Goal: Transaction & Acquisition: Register for event/course

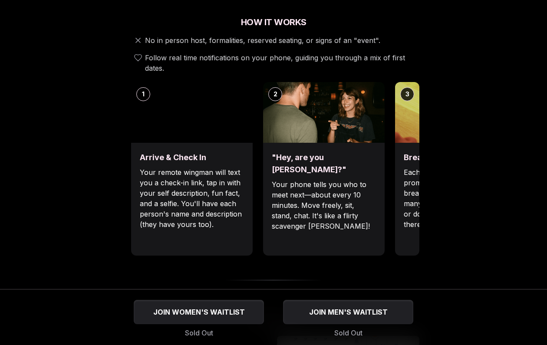
scroll to position [197, 0]
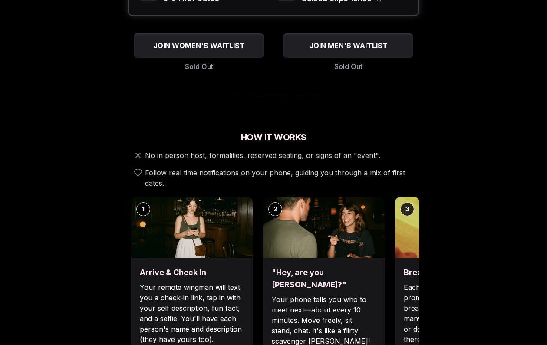
click at [339, 225] on img at bounding box center [324, 227] width 122 height 61
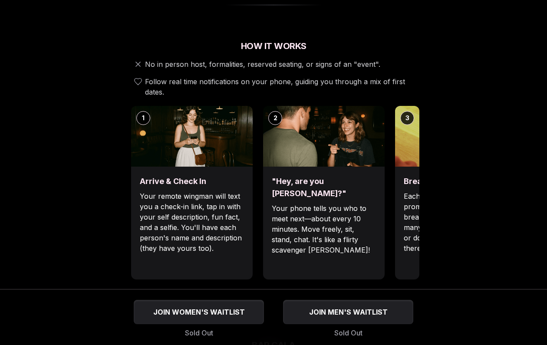
scroll to position [289, 0]
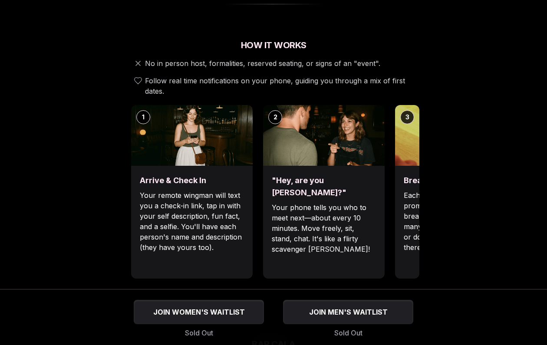
click at [336, 215] on p "Your phone tells you who to meet next—about every 10 minutes. Move freely, sit,…" at bounding box center [324, 228] width 104 height 52
click at [263, 230] on div ""Hey, are you [PERSON_NAME]?" Your phone tells you who to meet next—about every…" at bounding box center [324, 222] width 122 height 113
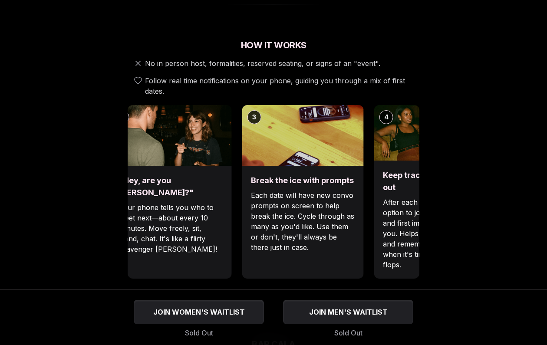
click at [251, 204] on p "Each date will have new convo prompts on screen to help break the ice. Cycle th…" at bounding box center [303, 221] width 104 height 63
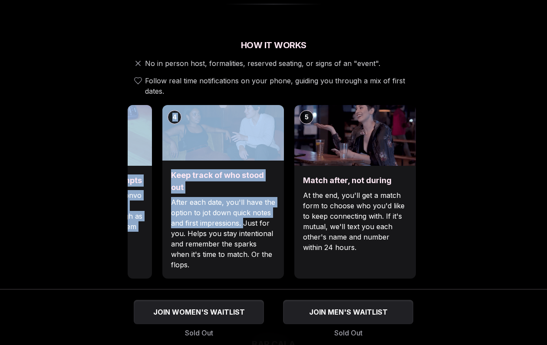
drag, startPoint x: 287, startPoint y: 216, endPoint x: 245, endPoint y: 213, distance: 42.3
click at [245, 213] on div "1 Arrive & Check In Your remote wingman will text you a check-in link, tap in w…" at bounding box center [274, 192] width 292 height 174
click at [295, 212] on div "Match after, not during At the end, you'll get a match form to choose who you'd…" at bounding box center [356, 222] width 122 height 113
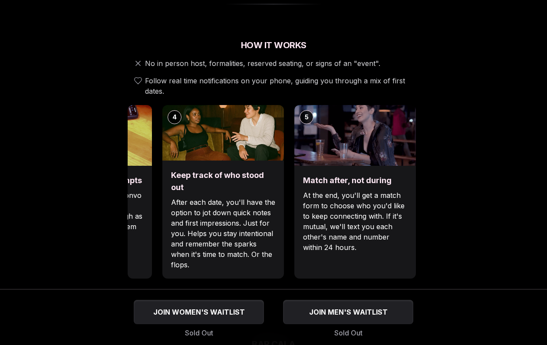
click at [291, 228] on div "1 Arrive & Check In Your remote wingman will text you a check-in link, tap in w…" at bounding box center [274, 192] width 292 height 174
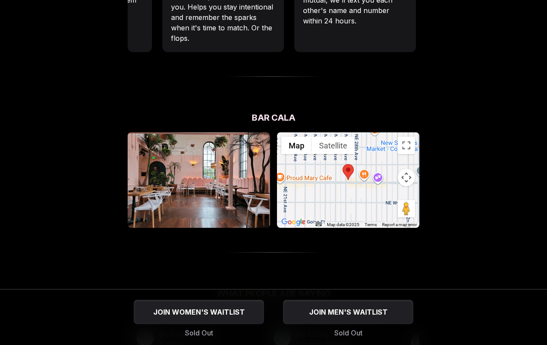
scroll to position [589, 0]
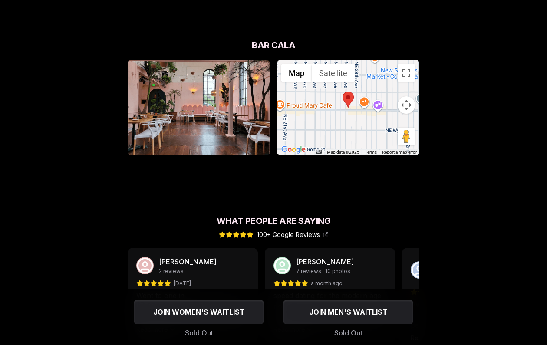
drag, startPoint x: 312, startPoint y: 112, endPoint x: 199, endPoint y: 112, distance: 113.0
click at [200, 112] on div "← Move left → Move right ↑ Move up ↓ Move down + Zoom in - Zoom out Home Jump l…" at bounding box center [274, 108] width 292 height 96
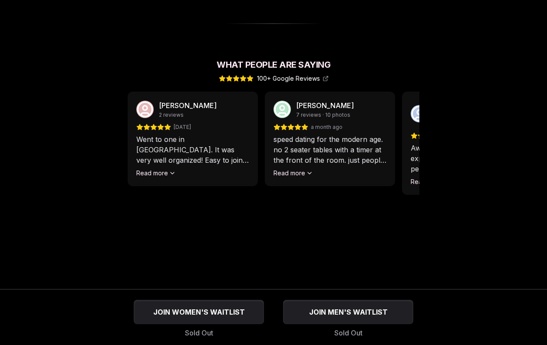
scroll to position [700, 0]
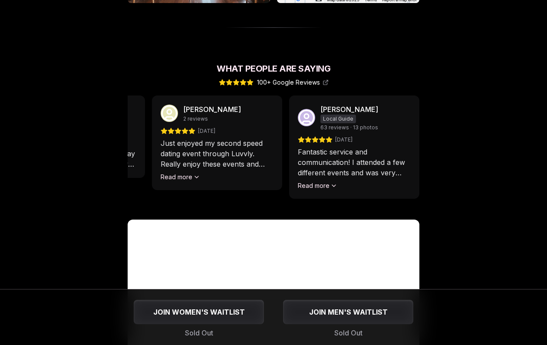
scroll to position [844, 0]
